Goal: Task Accomplishment & Management: Manage account settings

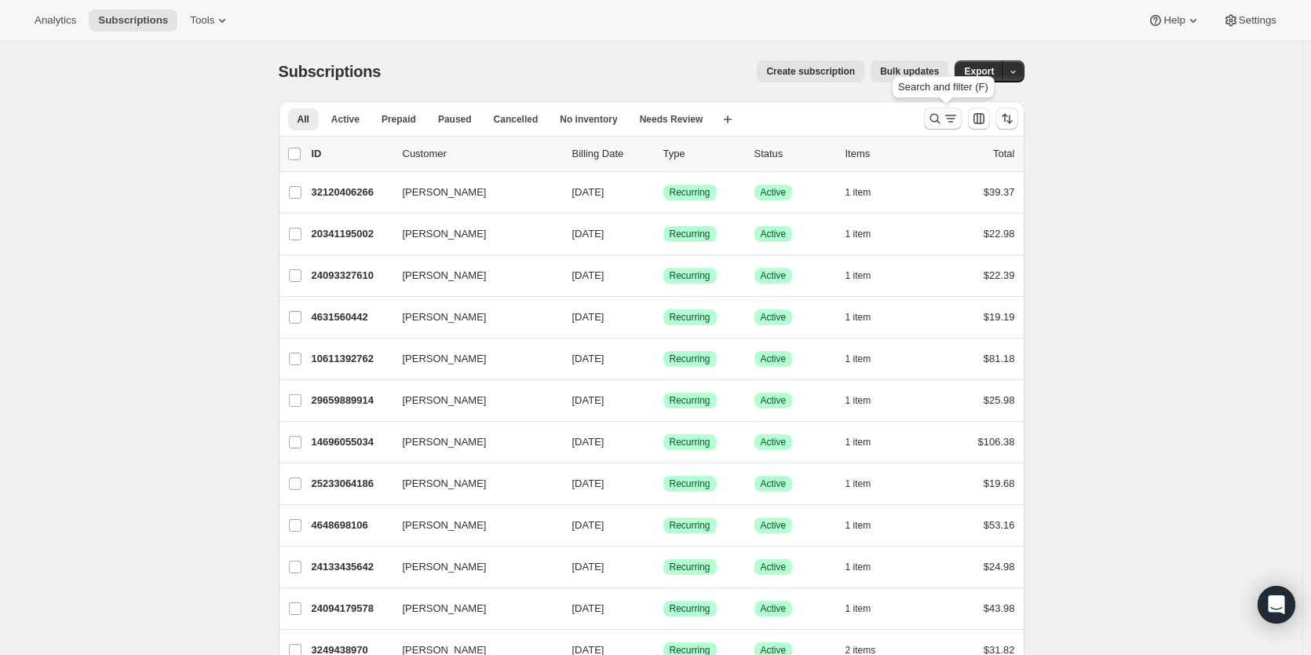
click at [941, 123] on icon "Search and filter results" at bounding box center [935, 119] width 16 height 16
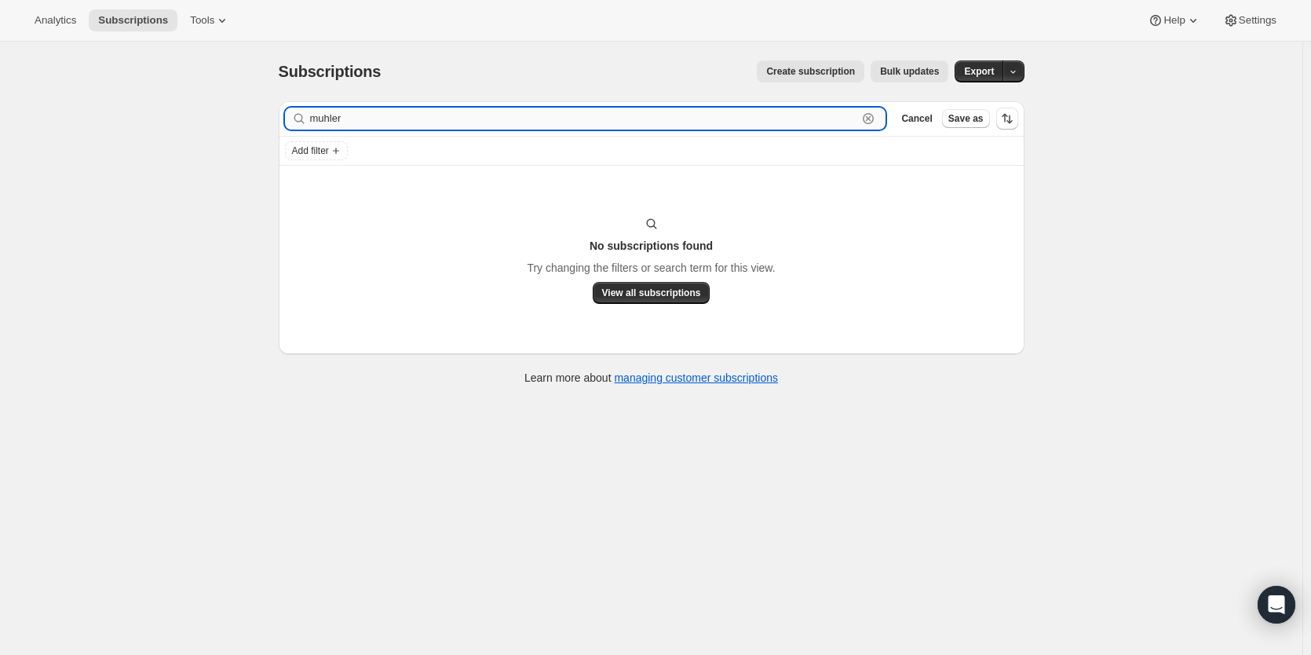
click at [336, 120] on input "muhler" at bounding box center [584, 119] width 548 height 22
type input "muler"
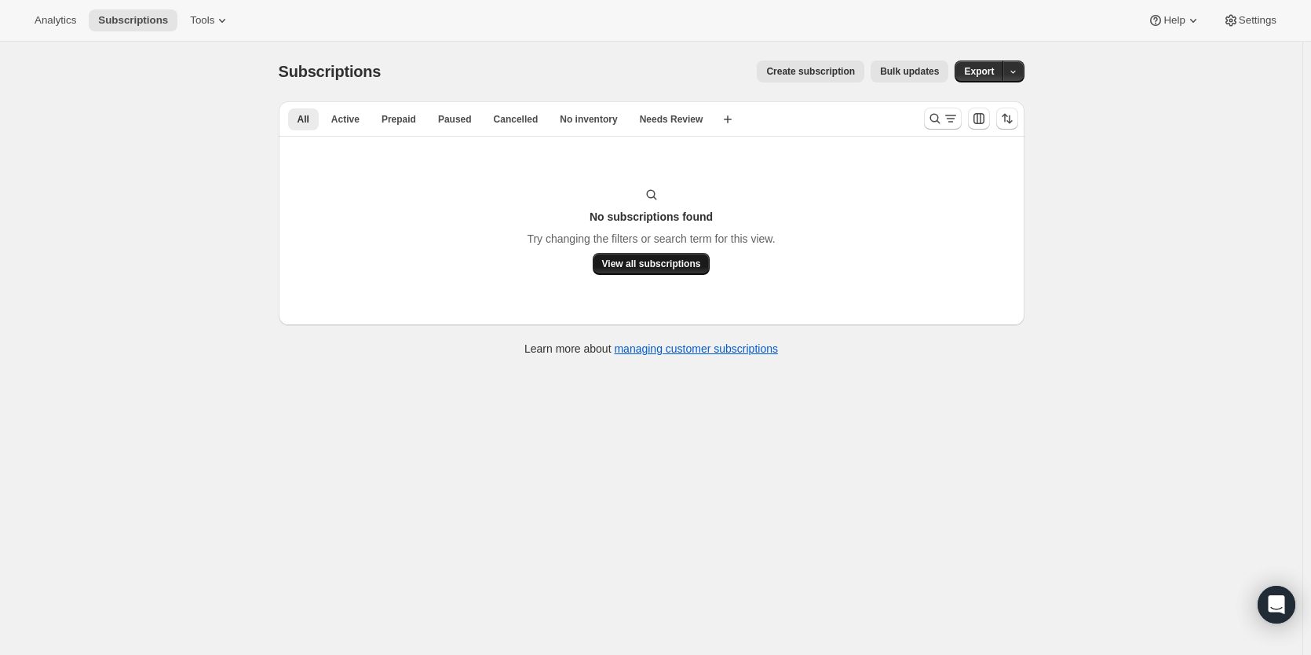
click at [632, 261] on span "View all subscriptions" at bounding box center [651, 264] width 99 height 13
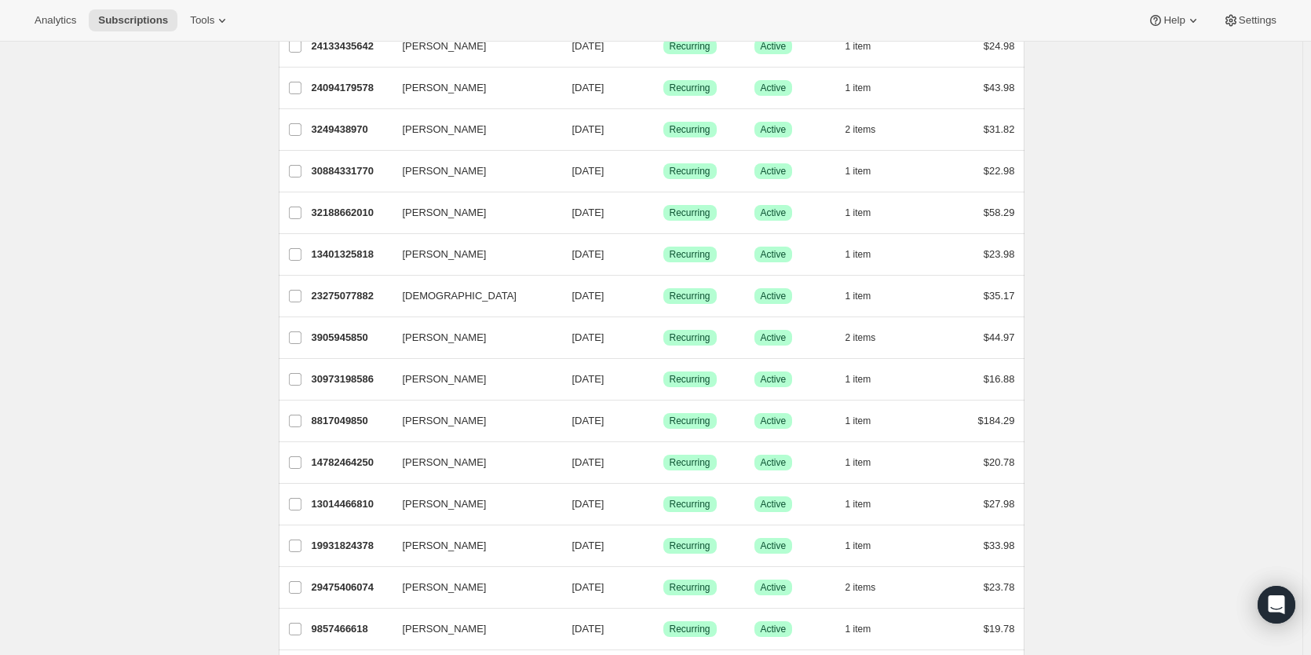
scroll to position [524, 0]
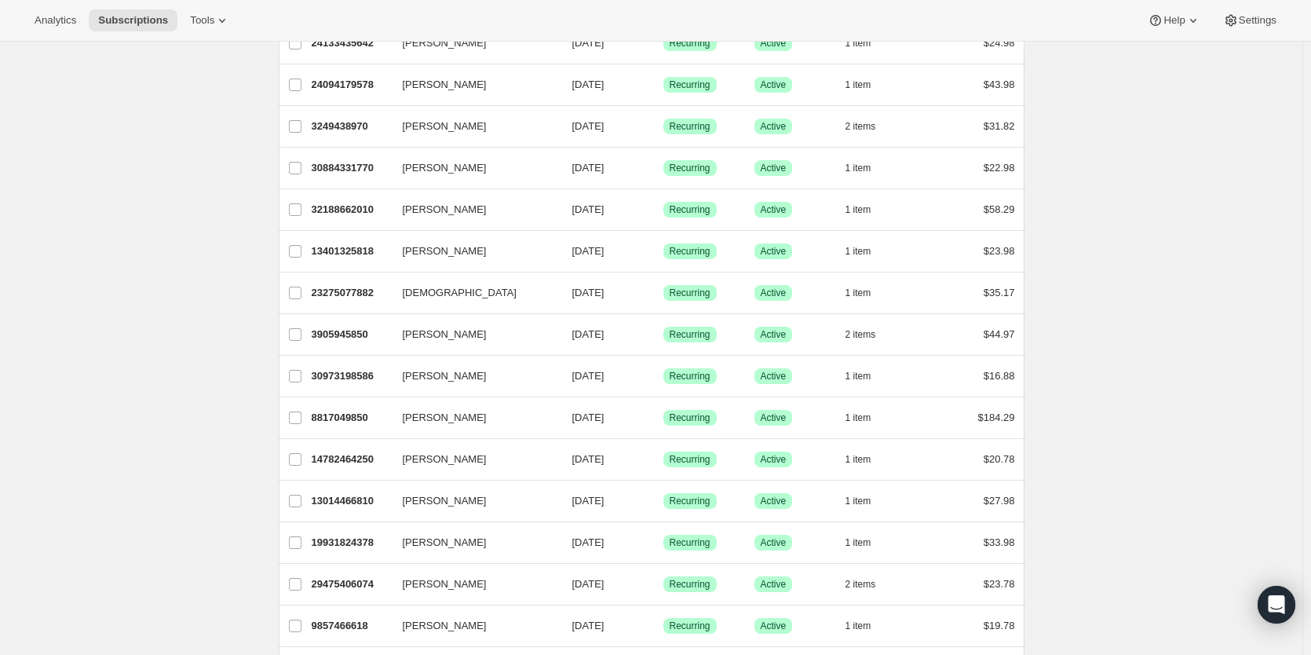
click at [93, 242] on div "Subscriptions. This page is ready Subscriptions Create subscription Bulk update…" at bounding box center [651, 667] width 1302 height 2298
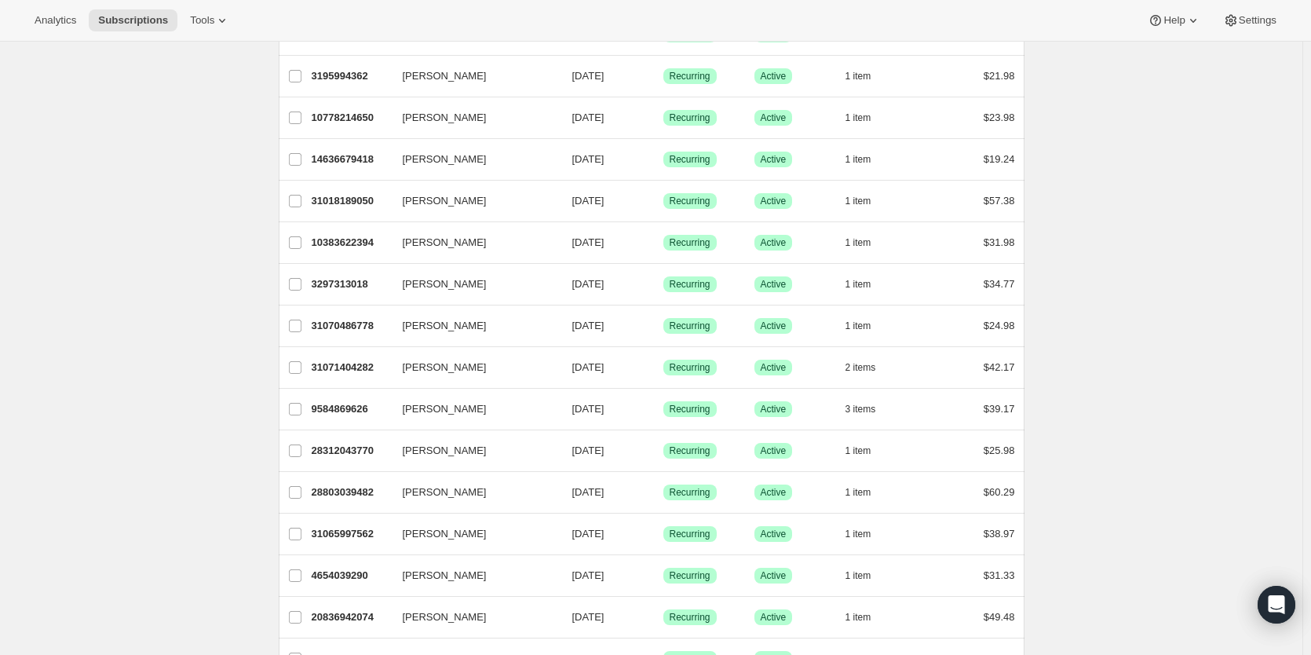
scroll to position [1697, 0]
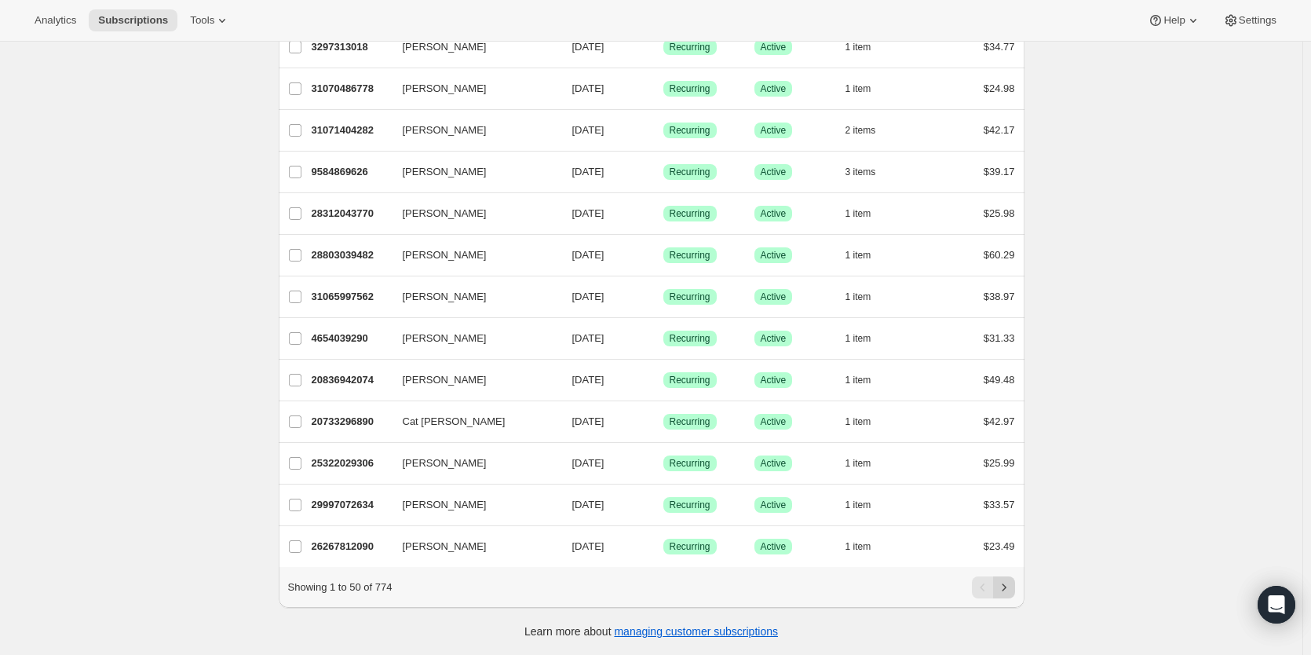
click at [1006, 594] on icon "Next" at bounding box center [1004, 587] width 16 height 16
click at [1012, 588] on icon "Next" at bounding box center [1004, 587] width 16 height 16
click at [984, 589] on icon "Previous" at bounding box center [983, 587] width 16 height 16
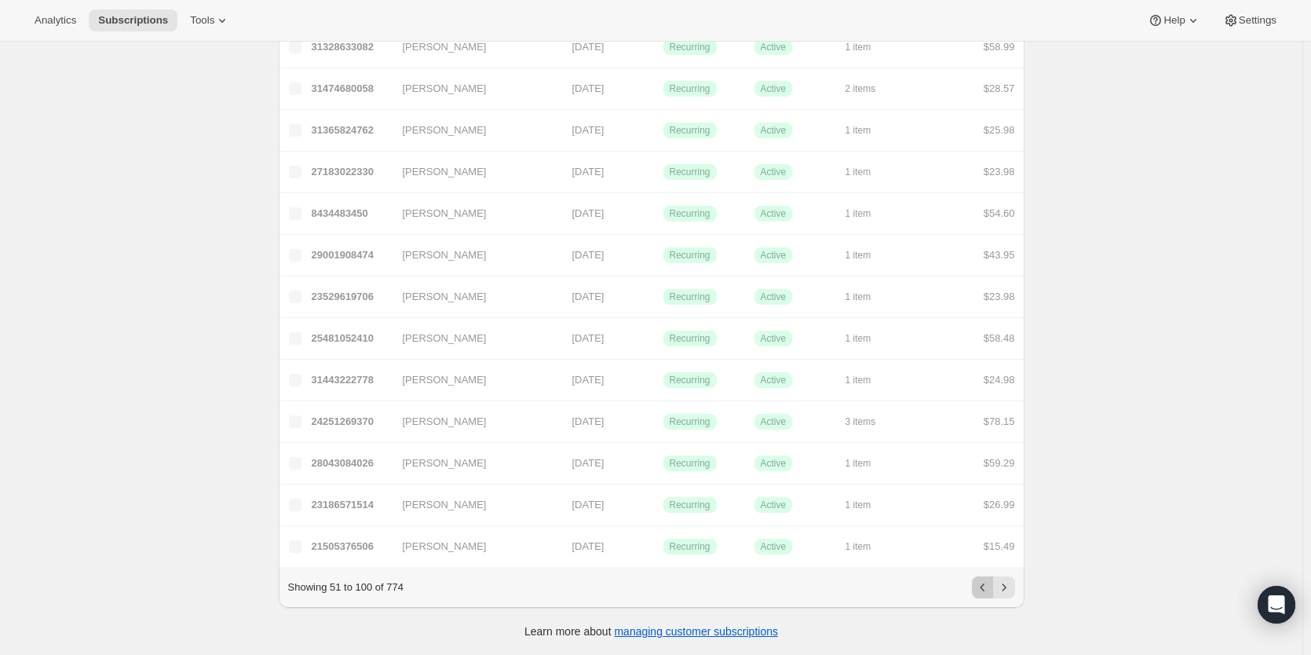
click at [984, 589] on icon "Previous" at bounding box center [983, 587] width 16 height 16
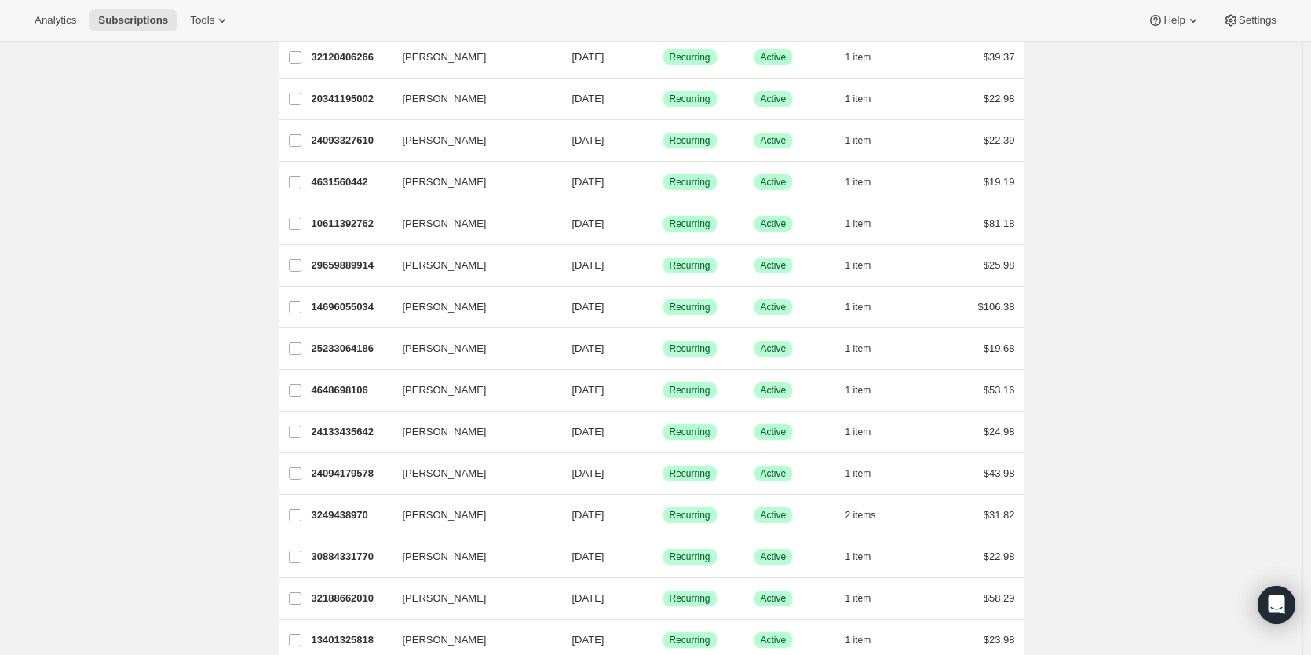
scroll to position [126, 0]
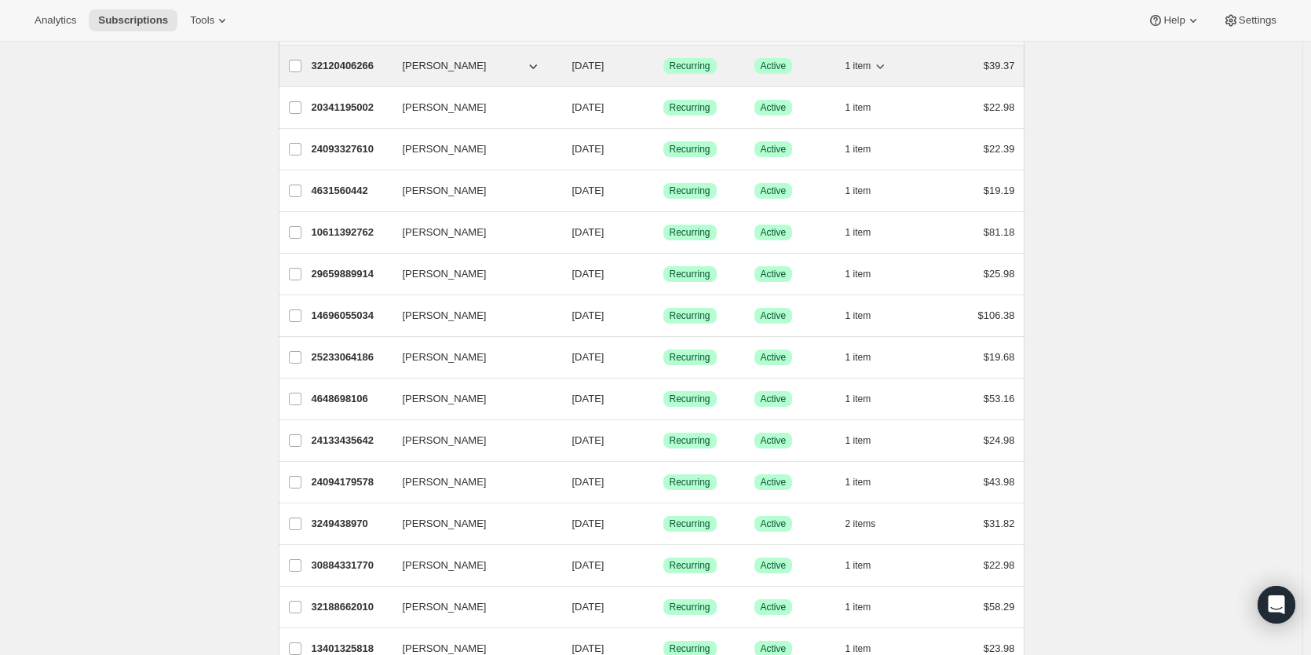
click at [367, 71] on p "32120406266" at bounding box center [351, 66] width 79 height 16
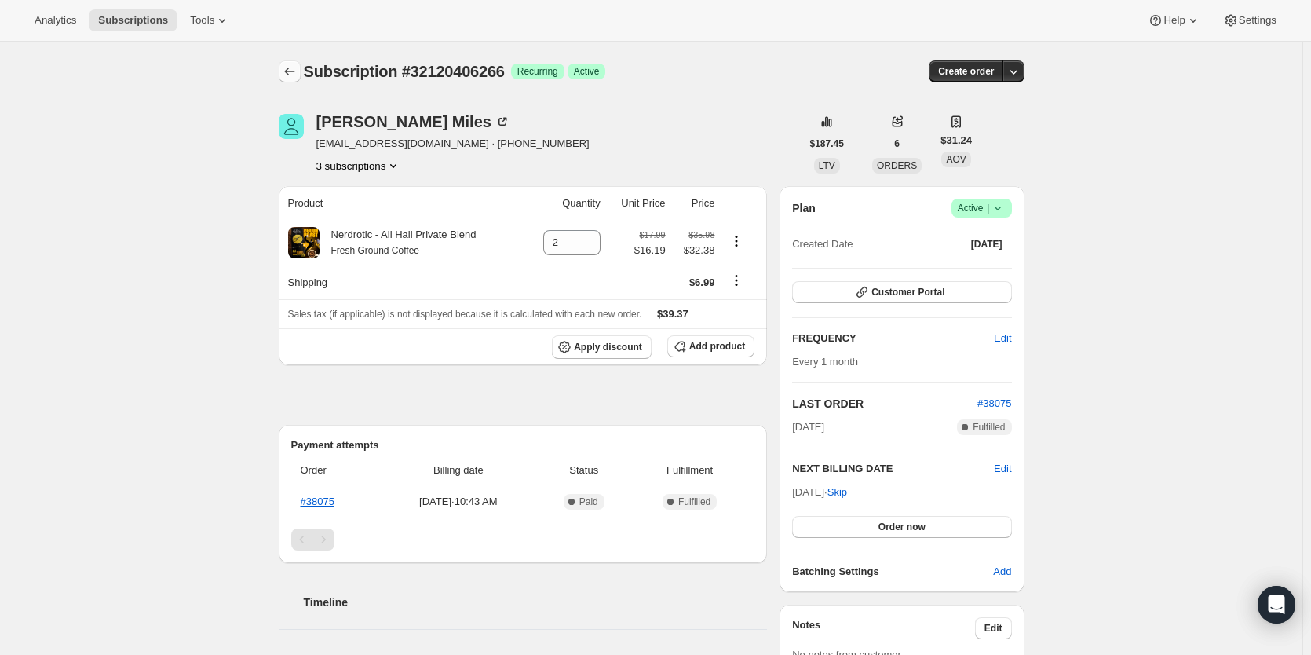
click at [294, 69] on icon "Subscriptions" at bounding box center [290, 72] width 16 height 16
